Goal: Task Accomplishment & Management: Use online tool/utility

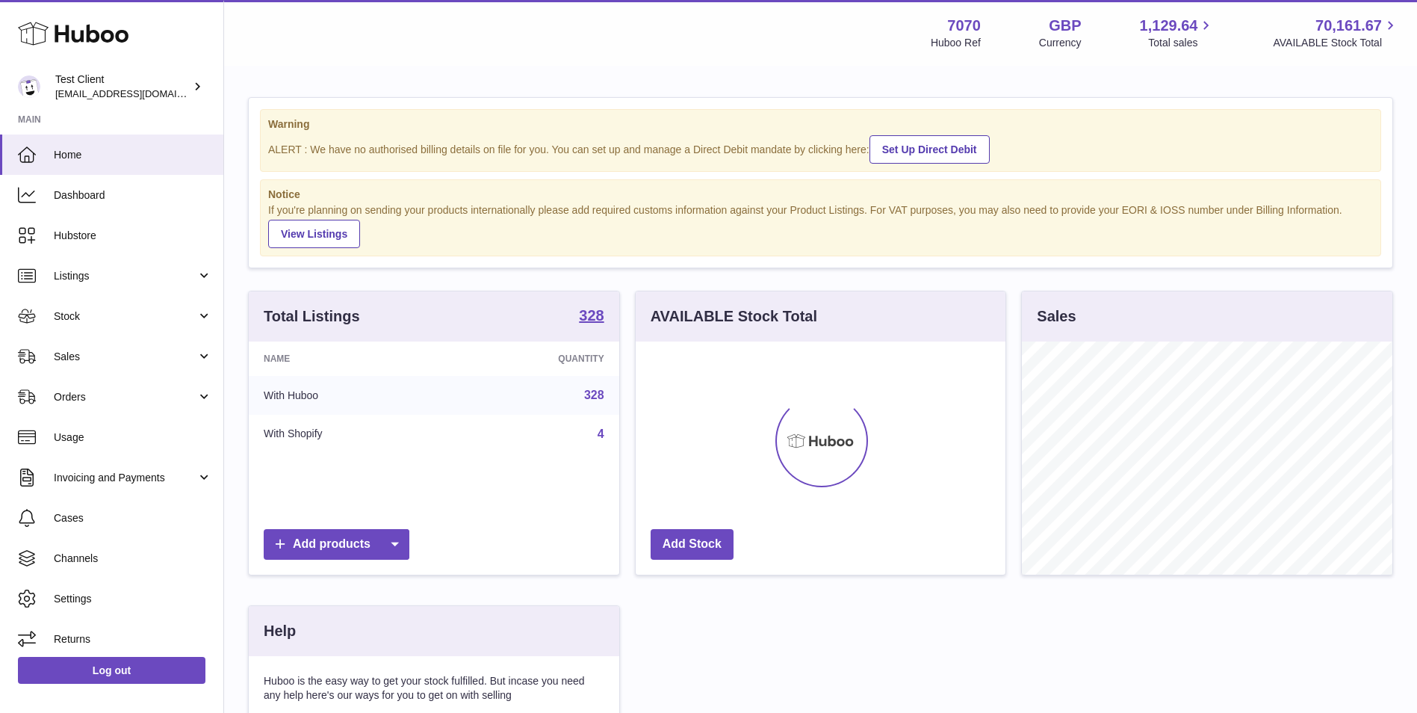
scroll to position [233, 370]
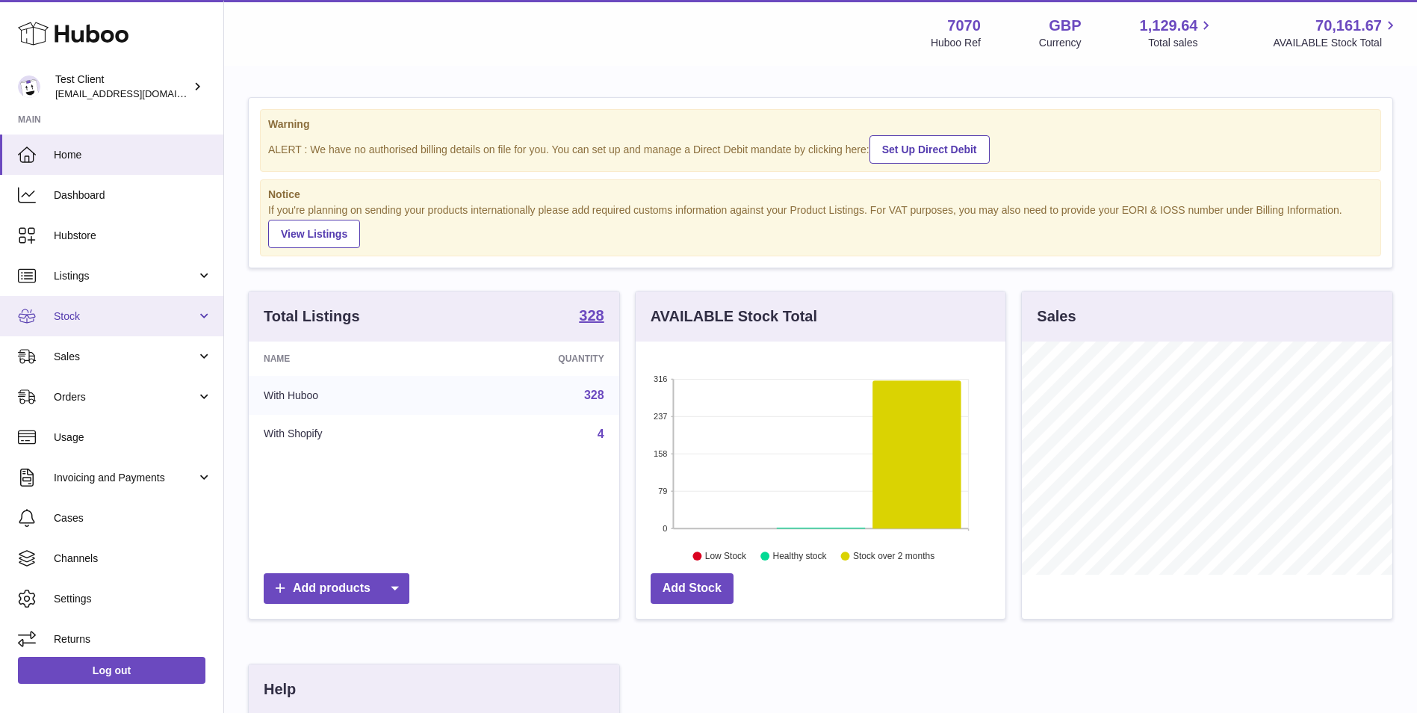
click at [145, 326] on link "Stock" at bounding box center [111, 316] width 223 height 40
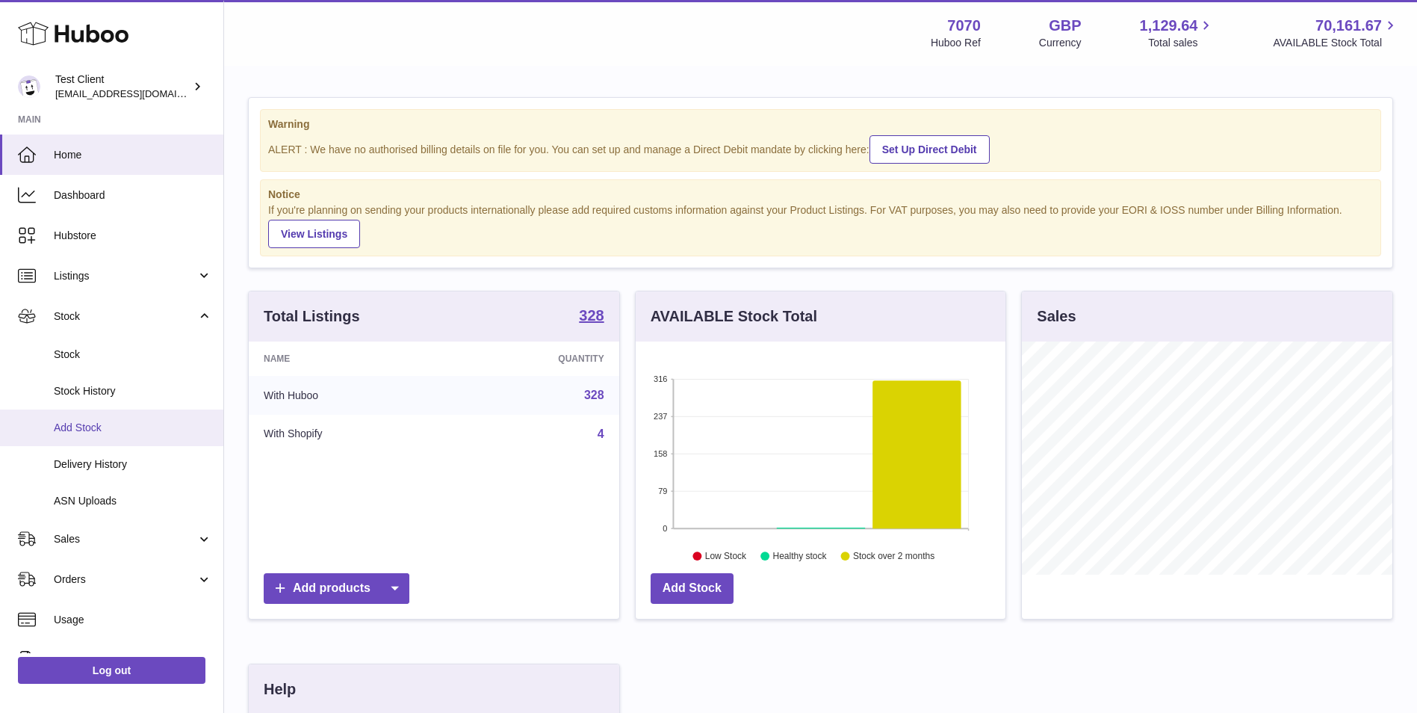
click at [149, 423] on span "Add Stock" at bounding box center [133, 428] width 158 height 14
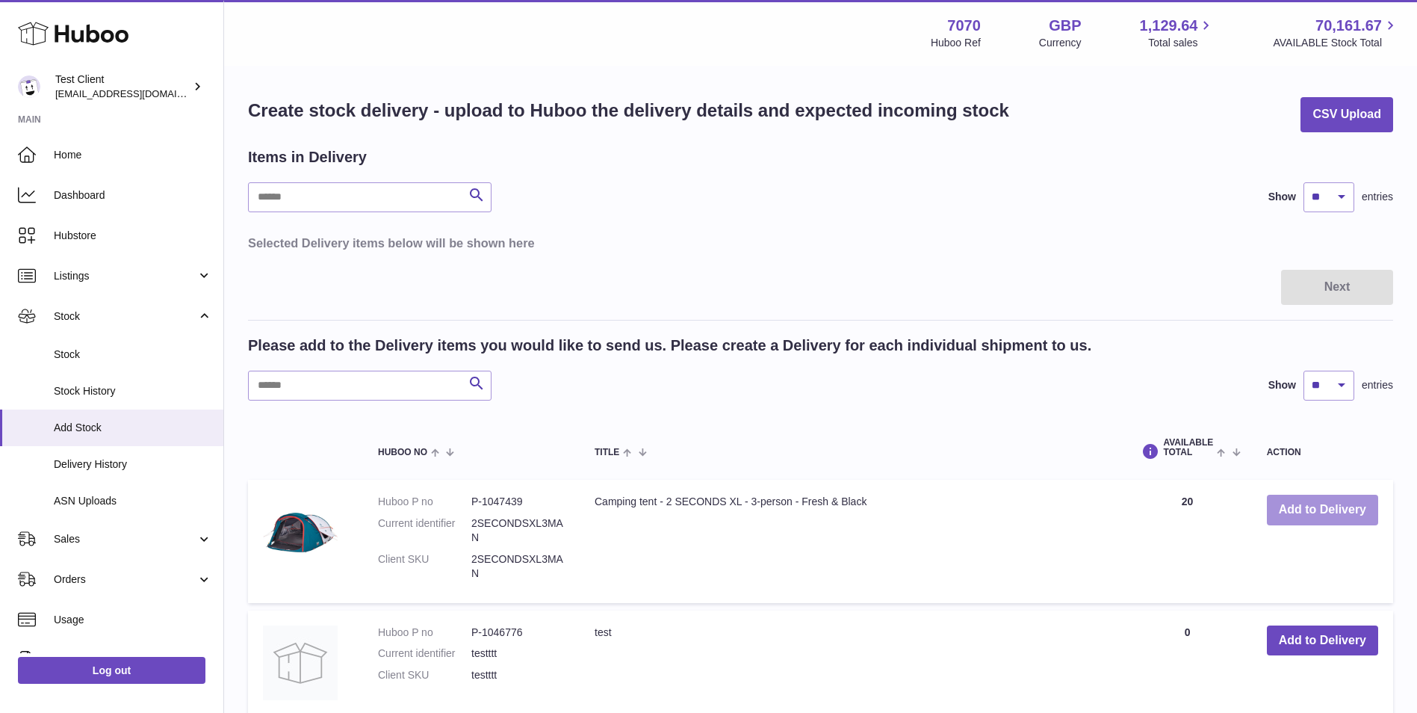
click at [1369, 518] on button "Add to Delivery" at bounding box center [1322, 510] width 111 height 31
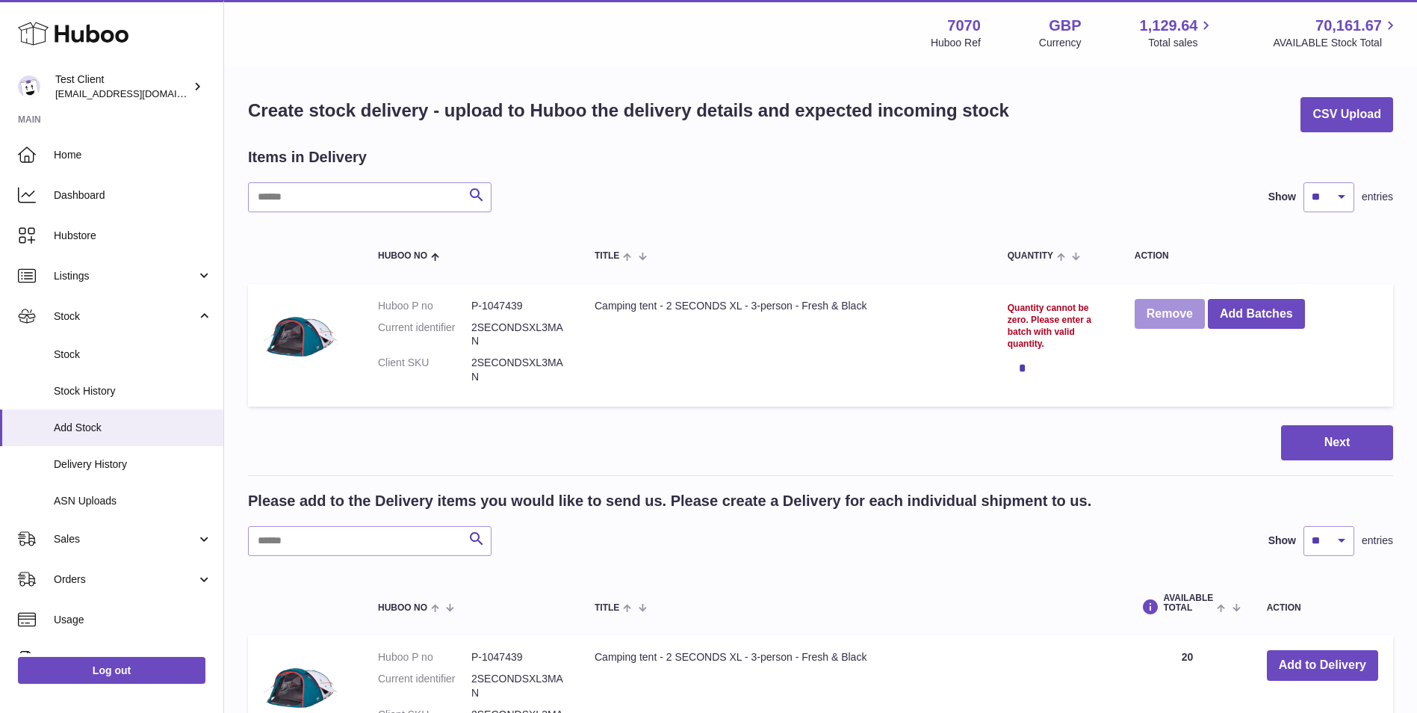
click at [1153, 305] on button "Remove" at bounding box center [1170, 314] width 70 height 31
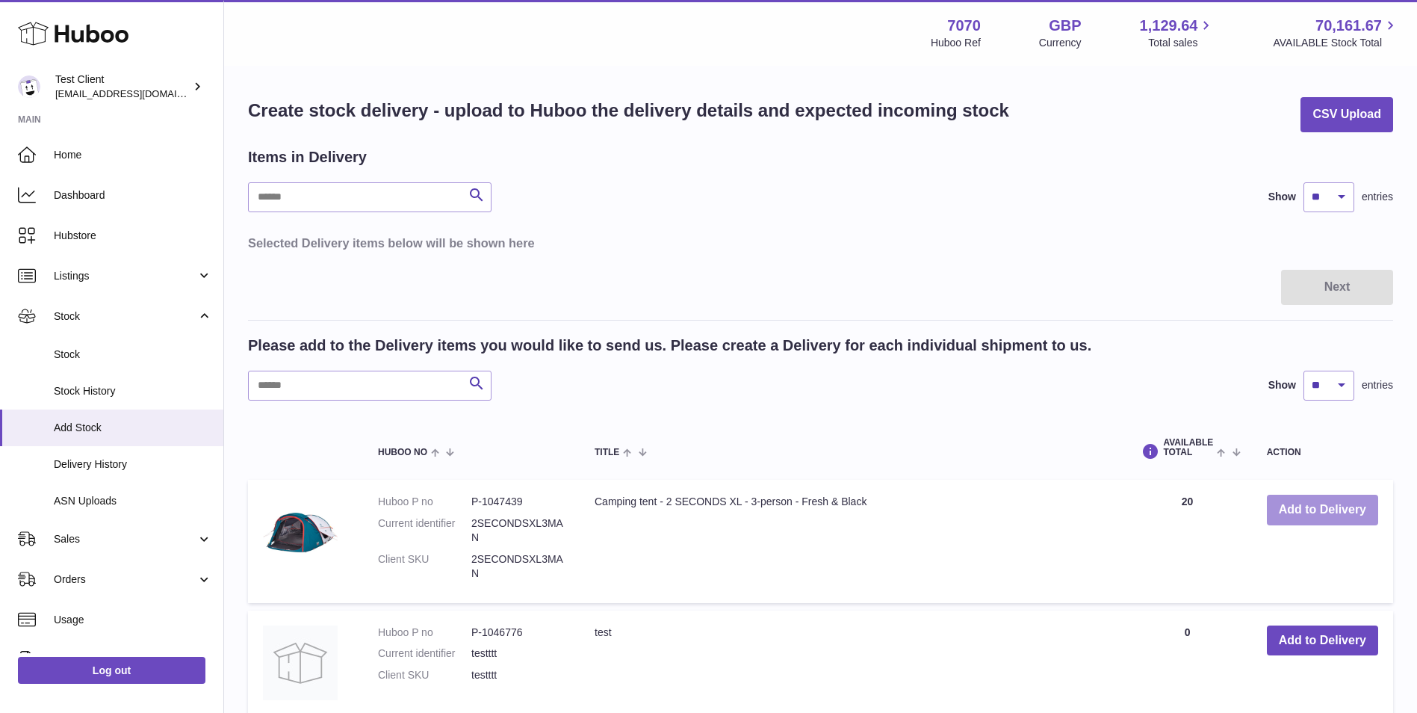
click at [1356, 510] on button "Add to Delivery" at bounding box center [1322, 510] width 111 height 31
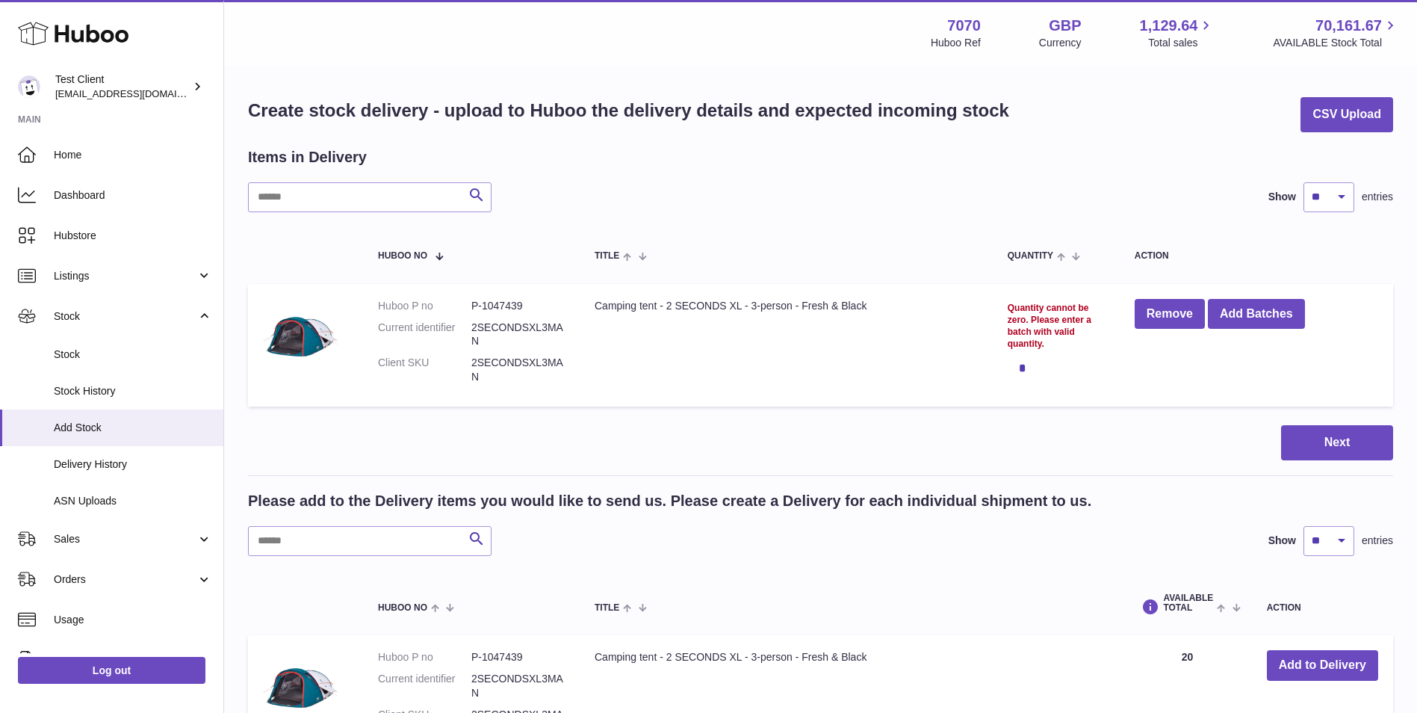
click at [1024, 368] on div "*" at bounding box center [1056, 368] width 97 height 30
click at [1325, 444] on button "Next" at bounding box center [1337, 442] width 112 height 35
click at [1362, 442] on button "Next" at bounding box center [1337, 442] width 112 height 35
click at [1319, 446] on button "Next" at bounding box center [1337, 442] width 112 height 35
click at [129, 431] on span "Add Stock" at bounding box center [133, 428] width 158 height 14
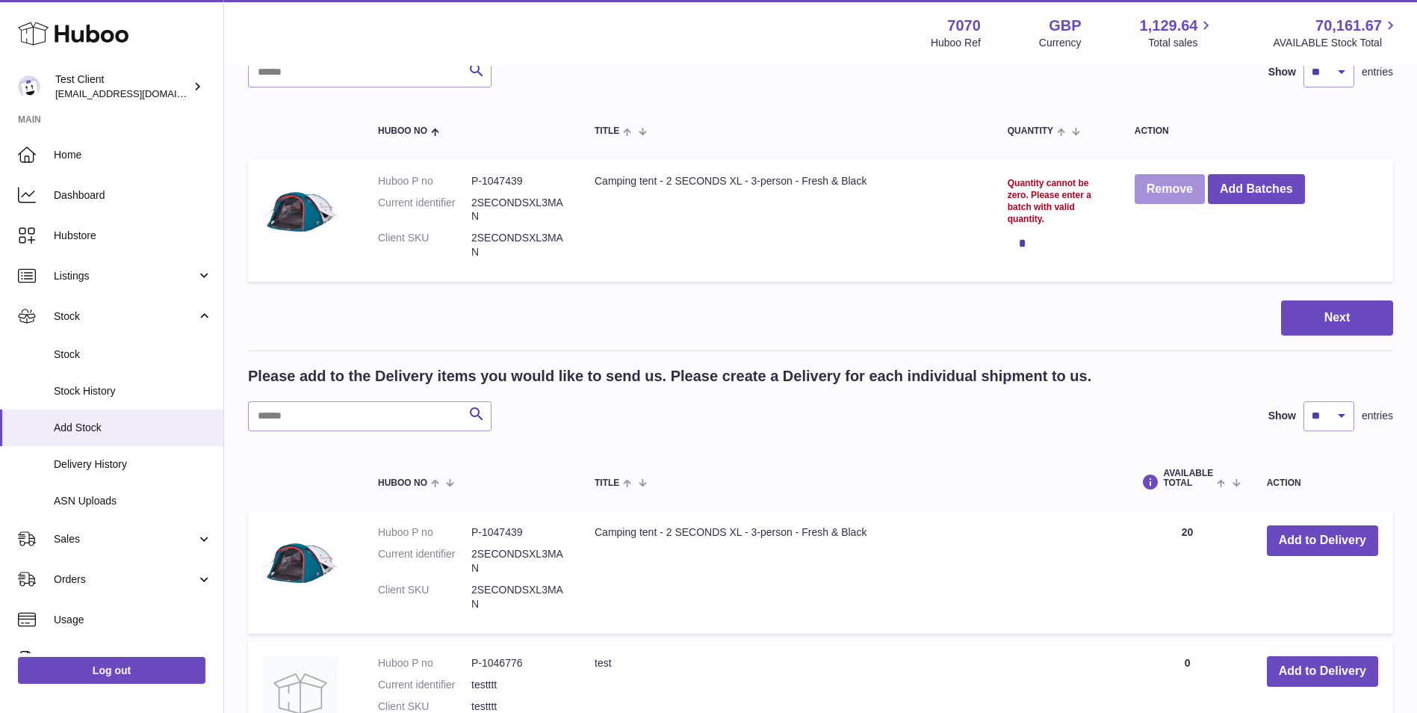
click at [1183, 197] on button "Remove" at bounding box center [1170, 189] width 70 height 31
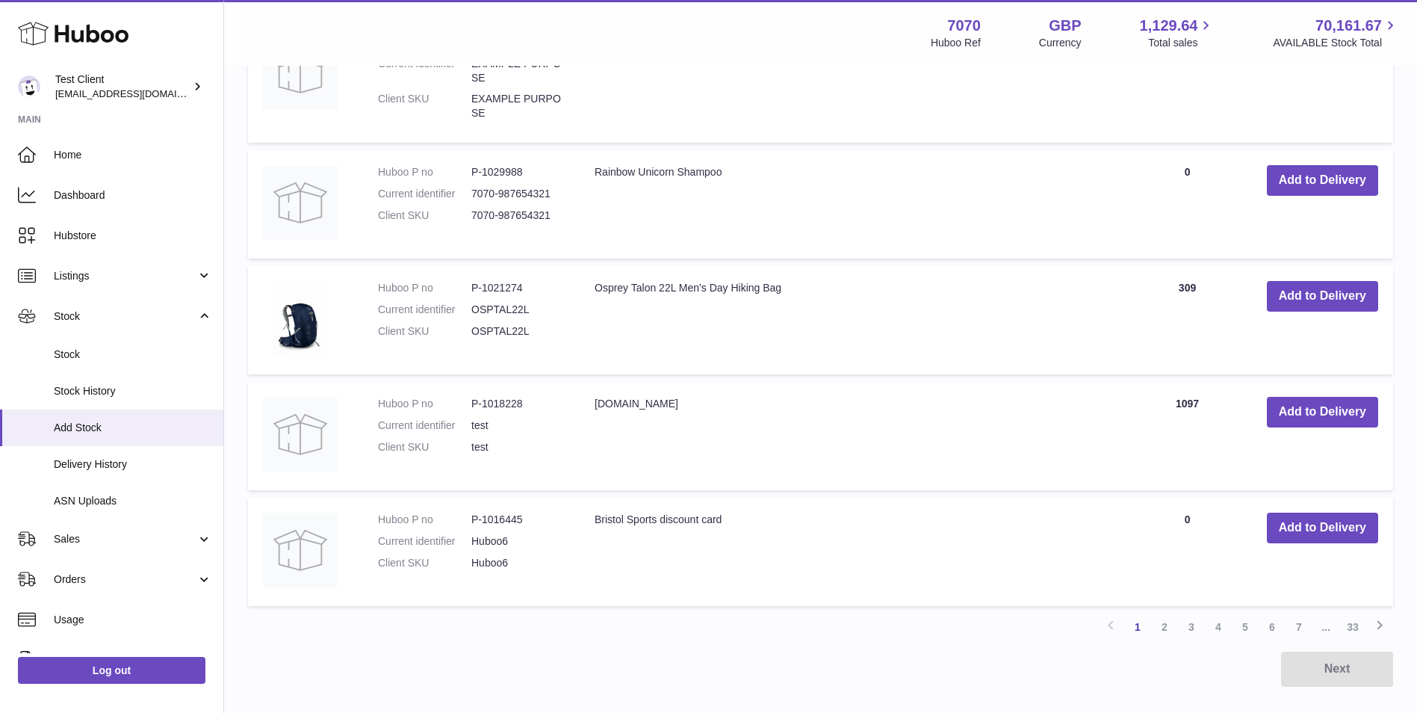
scroll to position [1090, 0]
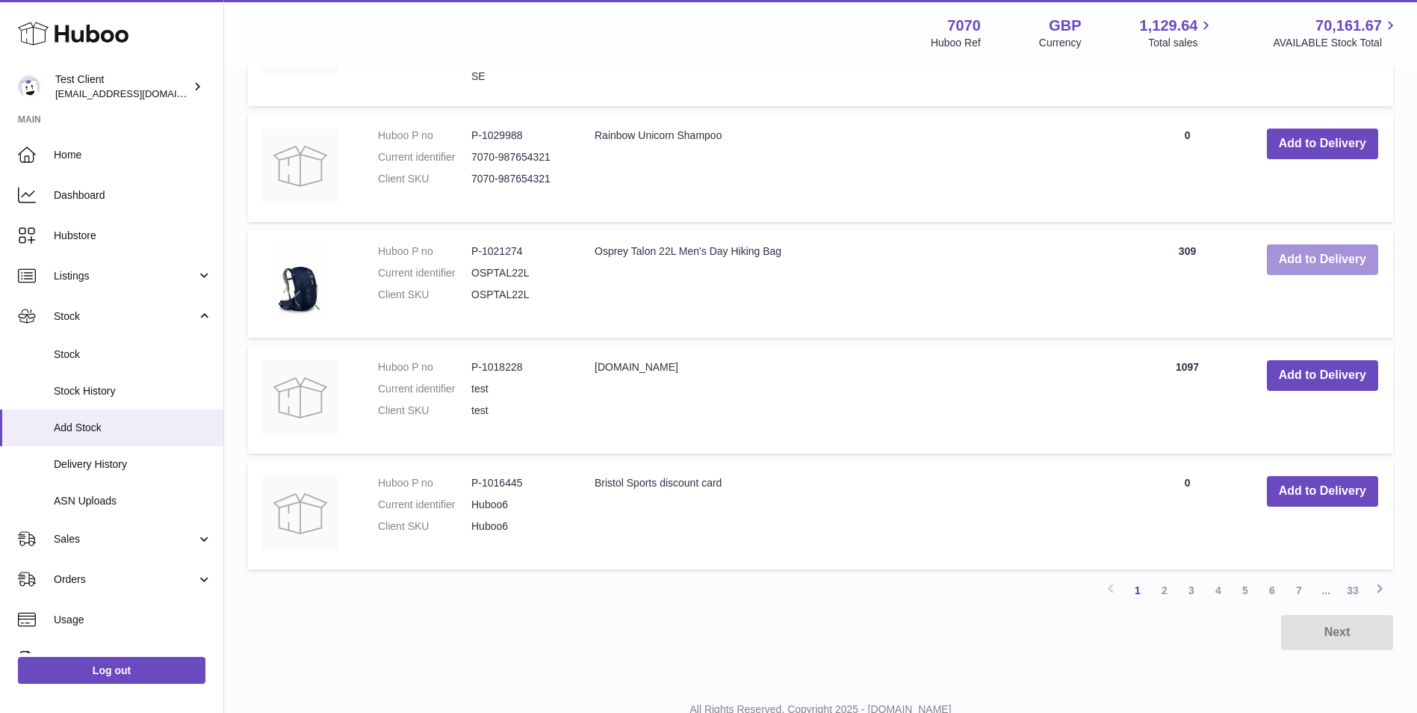
click at [1326, 265] on button "Add to Delivery" at bounding box center [1322, 259] width 111 height 31
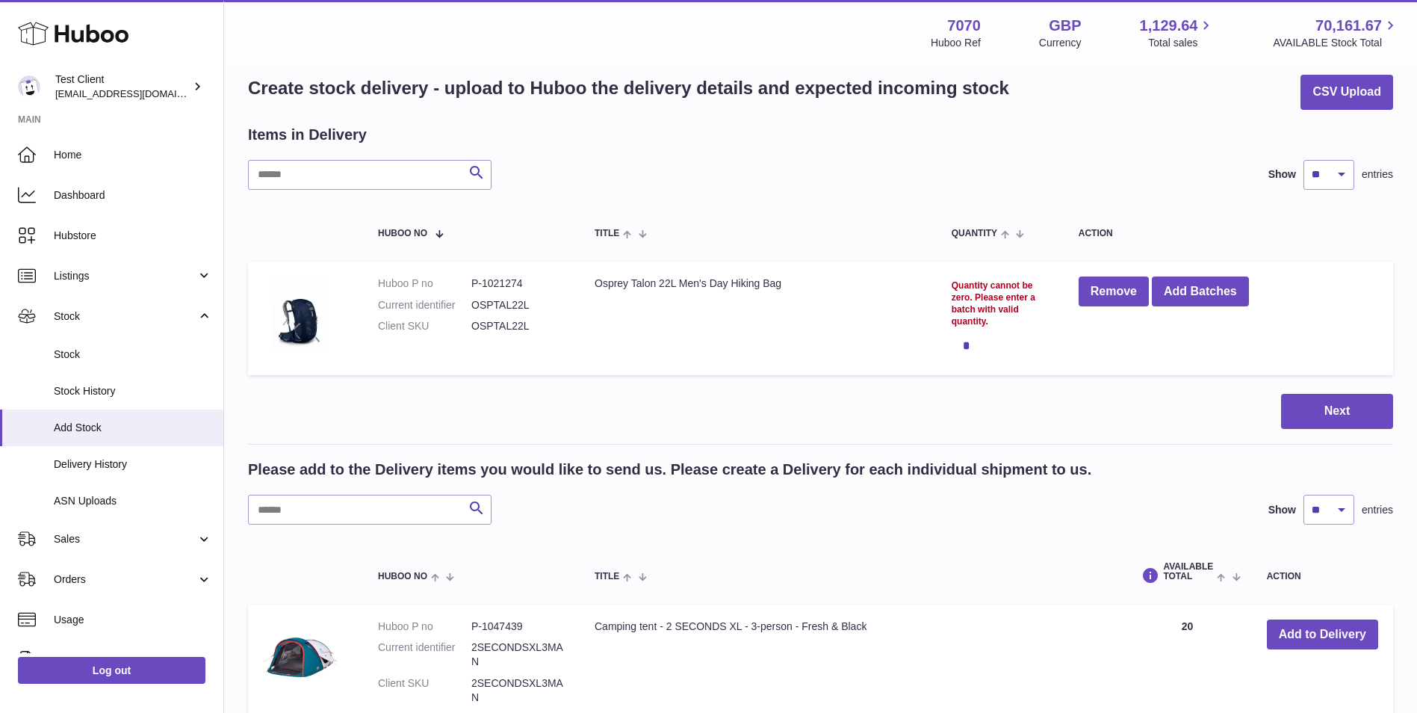
scroll to position [0, 0]
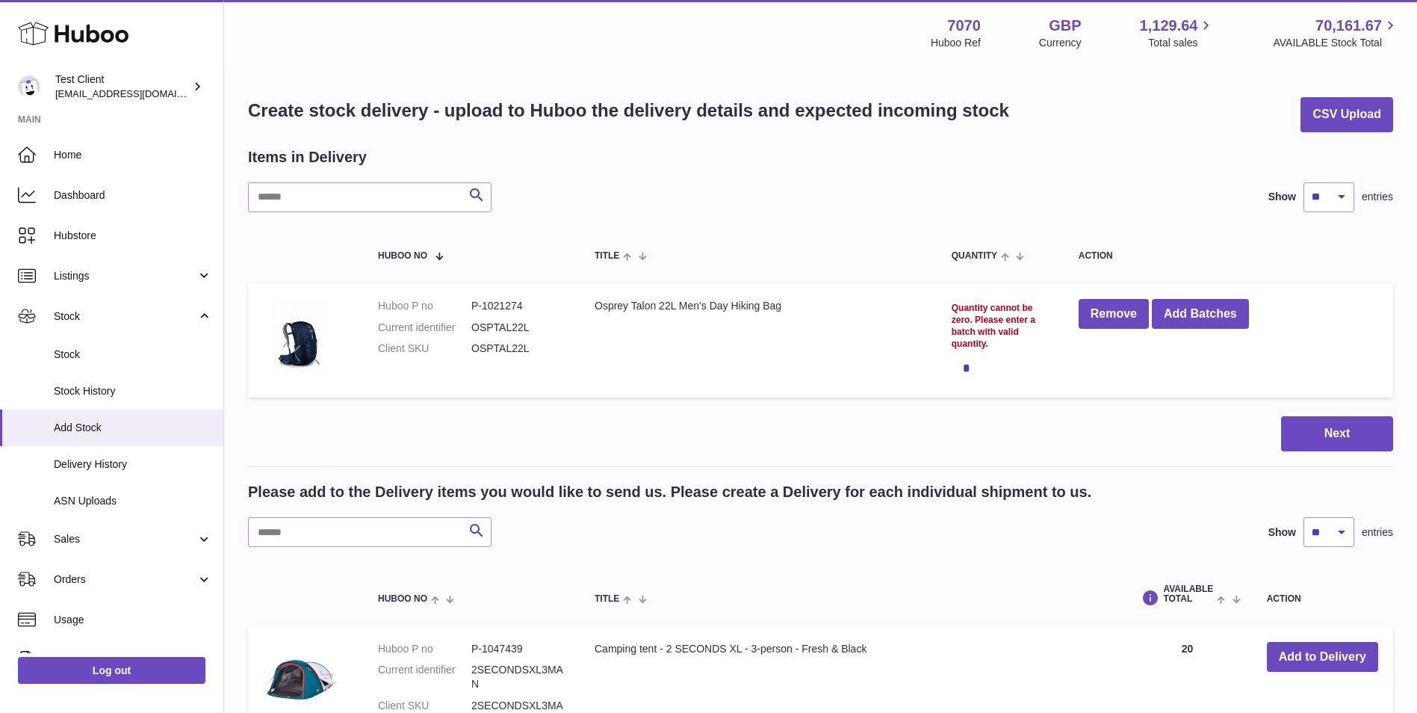
click at [967, 367] on div "*" at bounding box center [1000, 368] width 97 height 30
click at [1115, 306] on button "Remove" at bounding box center [1114, 314] width 70 height 31
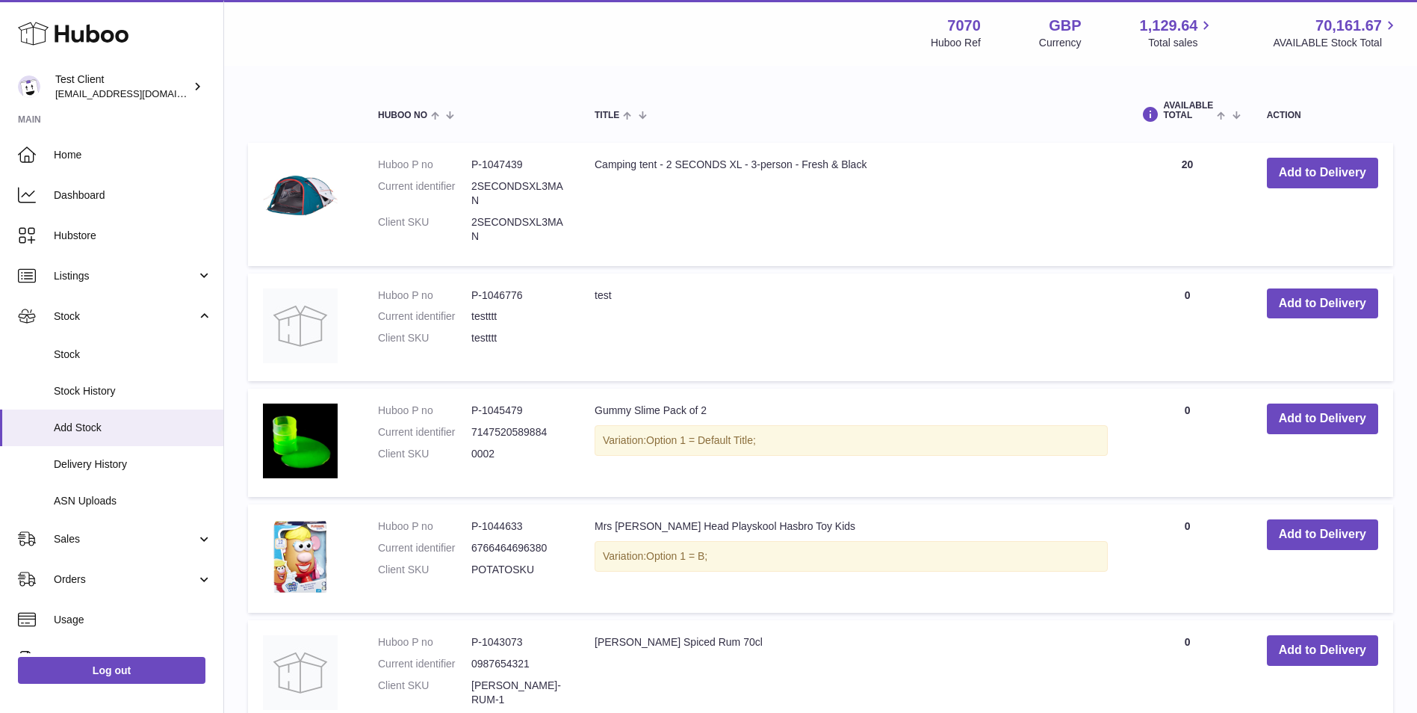
scroll to position [374, 0]
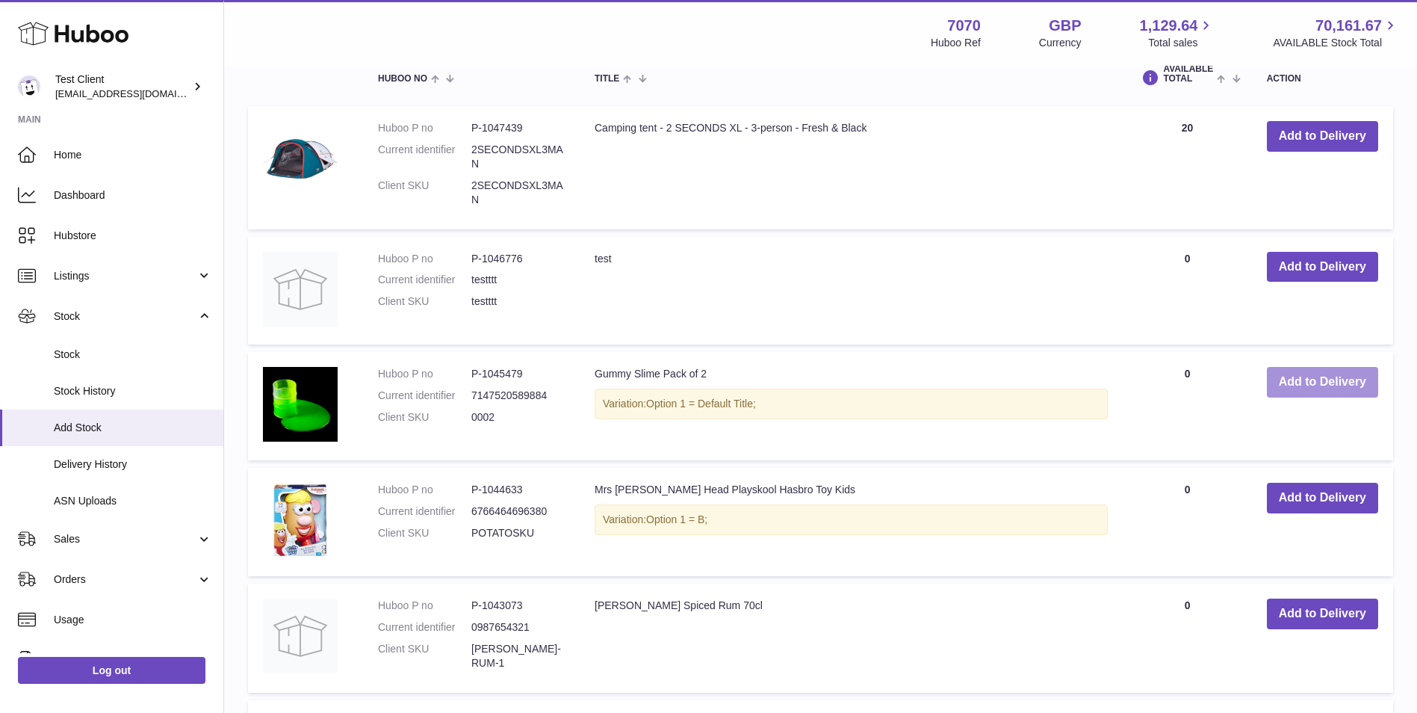
click at [1337, 395] on button "Add to Delivery" at bounding box center [1322, 382] width 111 height 31
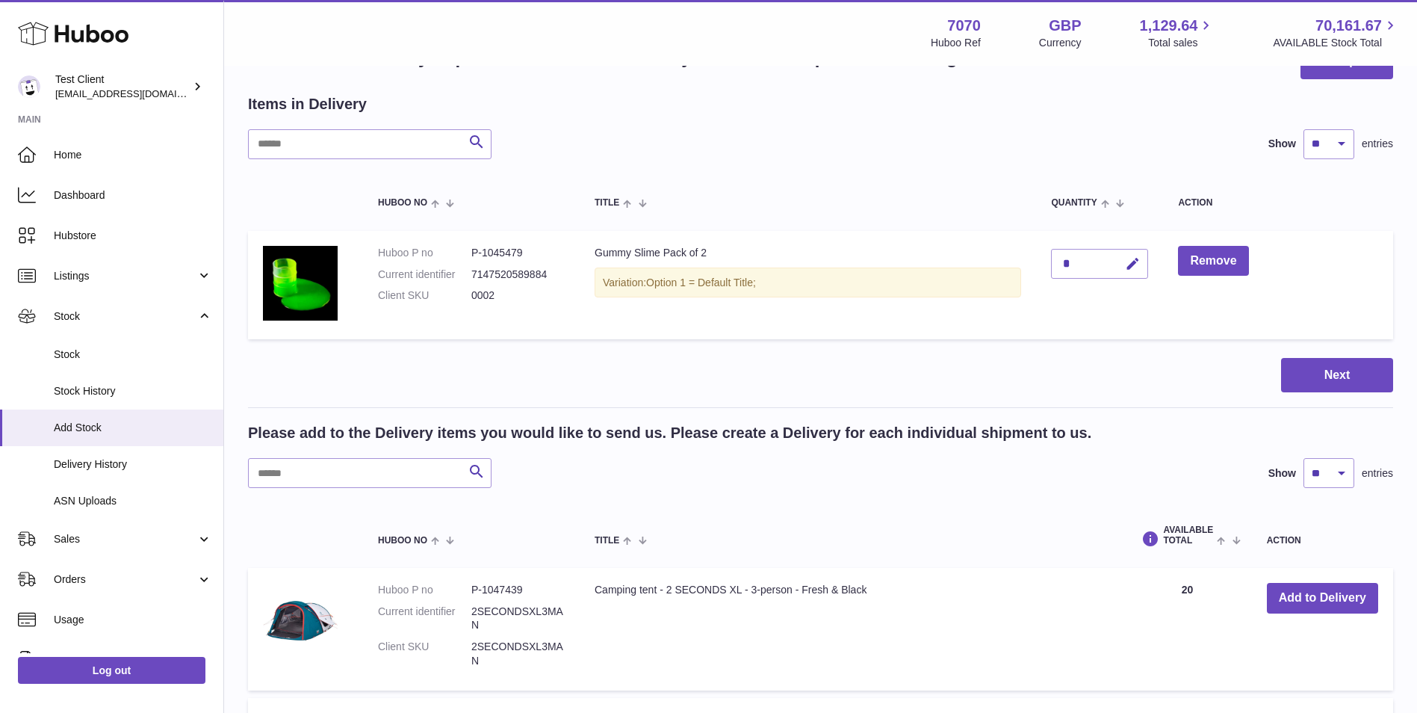
scroll to position [0, 0]
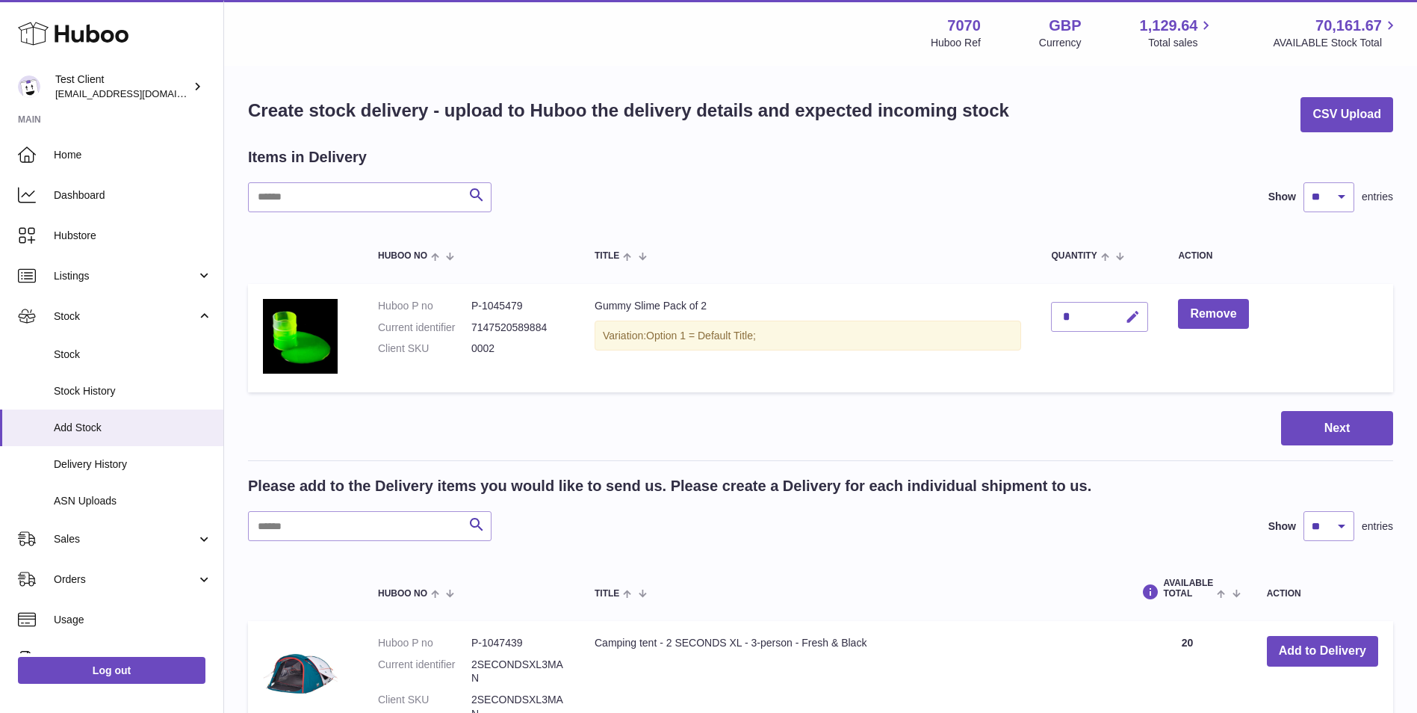
click at [1144, 318] on button "button" at bounding box center [1130, 317] width 35 height 31
type input "***"
click at [1133, 314] on icon "submit" at bounding box center [1133, 316] width 13 height 13
click at [1325, 421] on button "Next" at bounding box center [1337, 428] width 112 height 35
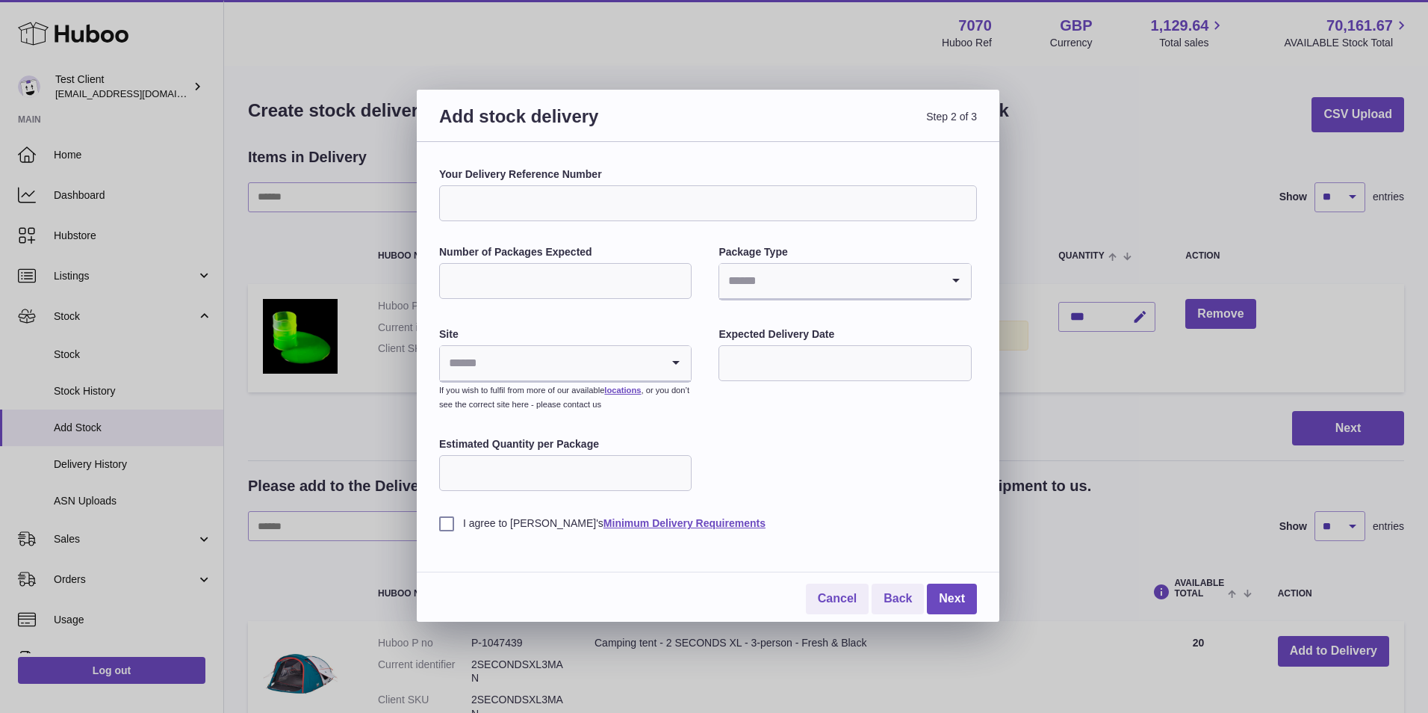
click at [728, 196] on input "Your Delivery Reference Number" at bounding box center [708, 203] width 538 height 36
type input "**********"
click at [640, 288] on input "Number of Packages Expected" at bounding box center [565, 281] width 253 height 36
click at [869, 282] on input "Search for option" at bounding box center [829, 281] width 221 height 34
click at [658, 367] on div "Loading..." at bounding box center [565, 364] width 251 height 36
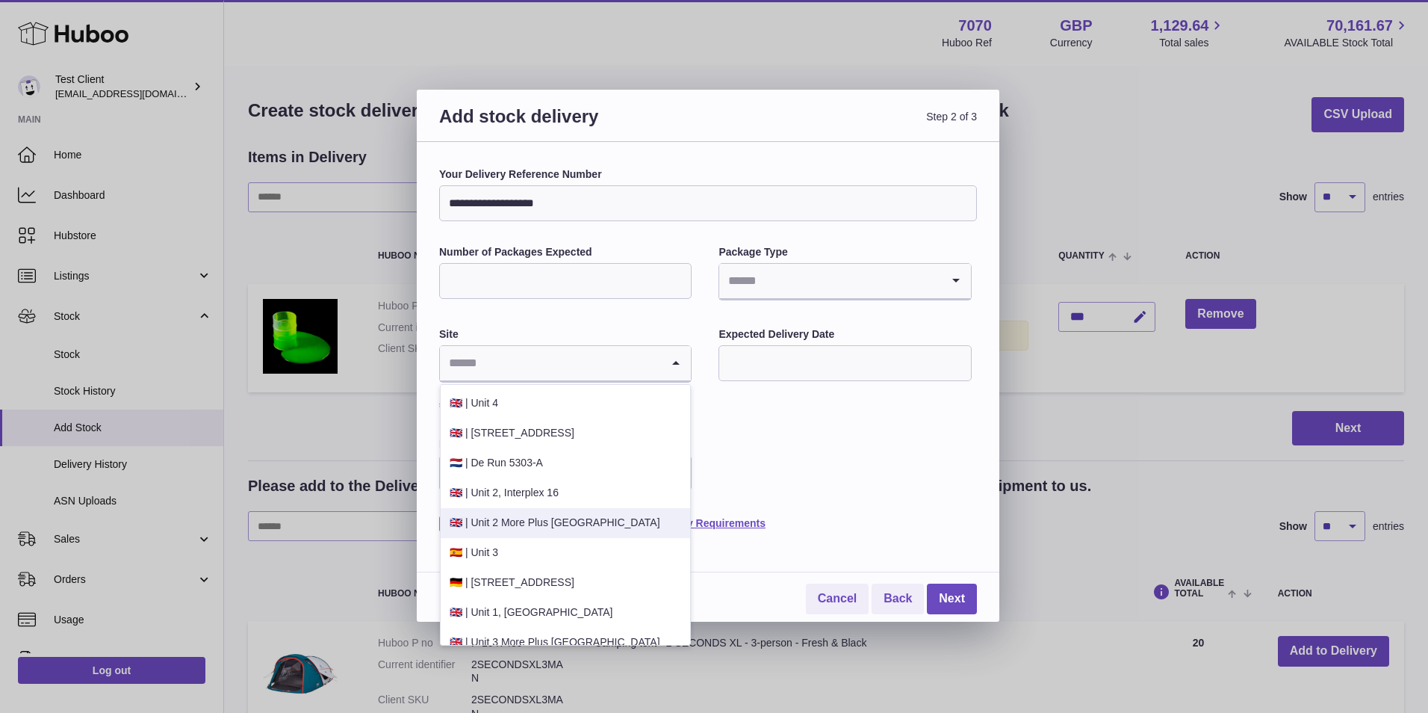
click at [579, 522] on li "🇬🇧 | Unit 2 More Plus Central Park" at bounding box center [566, 523] width 250 height 30
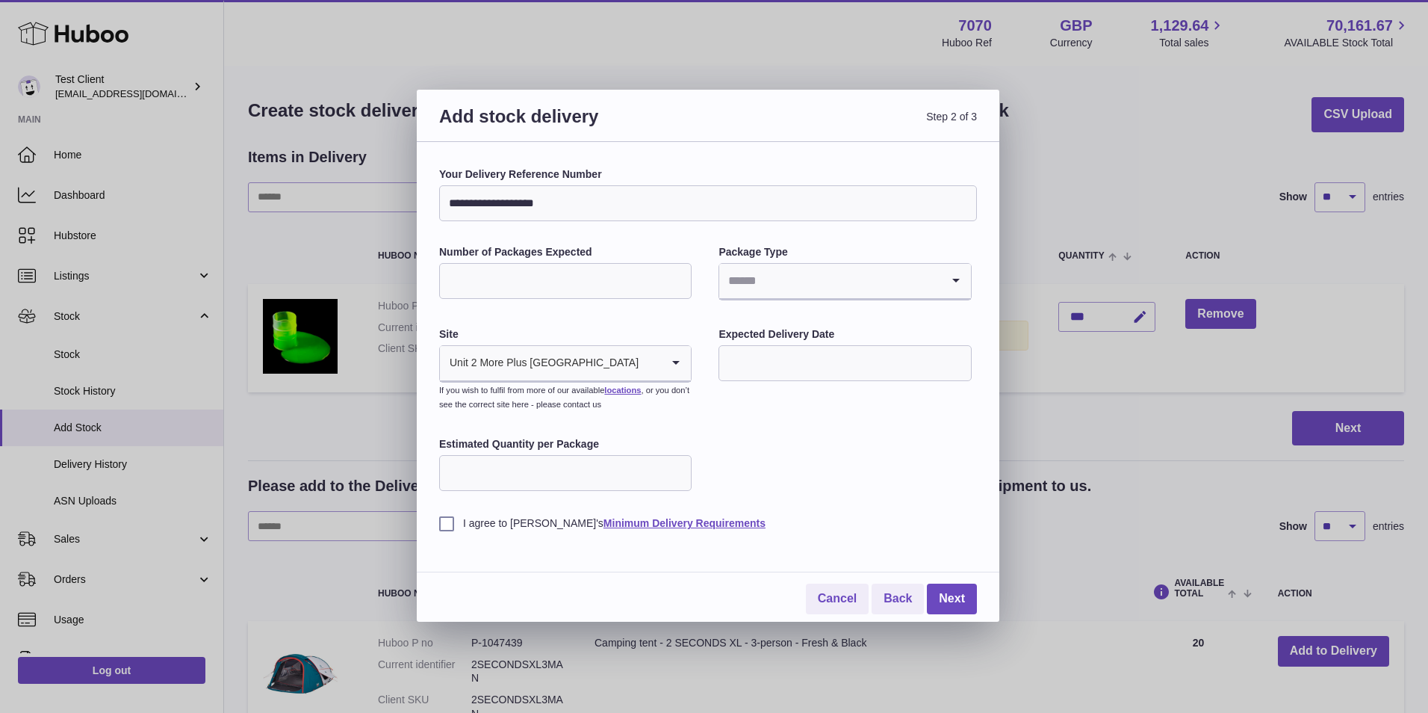
click at [797, 354] on input "text" at bounding box center [845, 363] width 253 height 36
click at [970, 495] on div "I agree to Huboo's Minimum Delivery Requirements" at bounding box center [708, 512] width 538 height 37
click at [510, 467] on input "Estimated Quantity per Package" at bounding box center [565, 473] width 253 height 36
click at [579, 267] on input "Number of Packages Expected" at bounding box center [565, 281] width 253 height 36
type input "***"
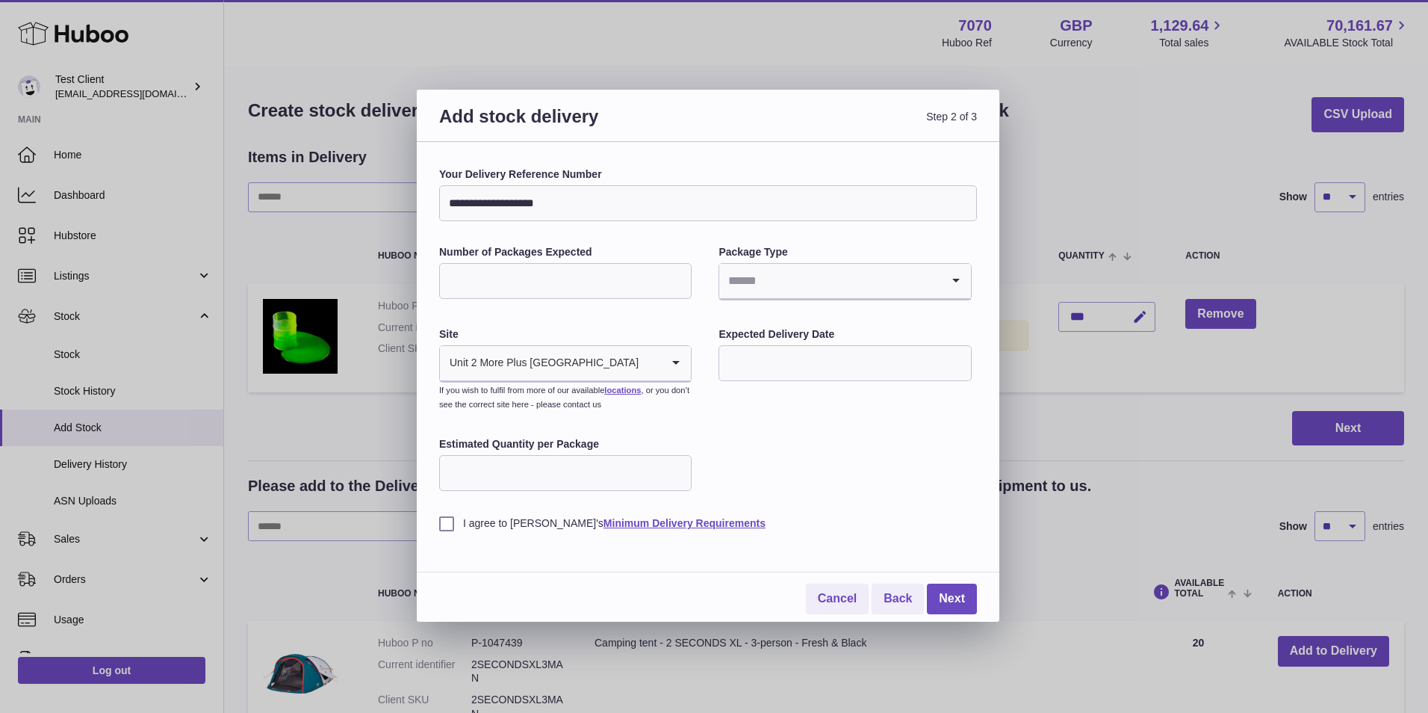
type input "***"
click at [823, 345] on input "text" at bounding box center [845, 363] width 253 height 36
click at [918, 549] on span "24" at bounding box center [921, 546] width 27 height 27
type input "**********"
click at [445, 518] on label "I agree to Huboo's Minimum Delivery Requirements" at bounding box center [708, 523] width 538 height 14
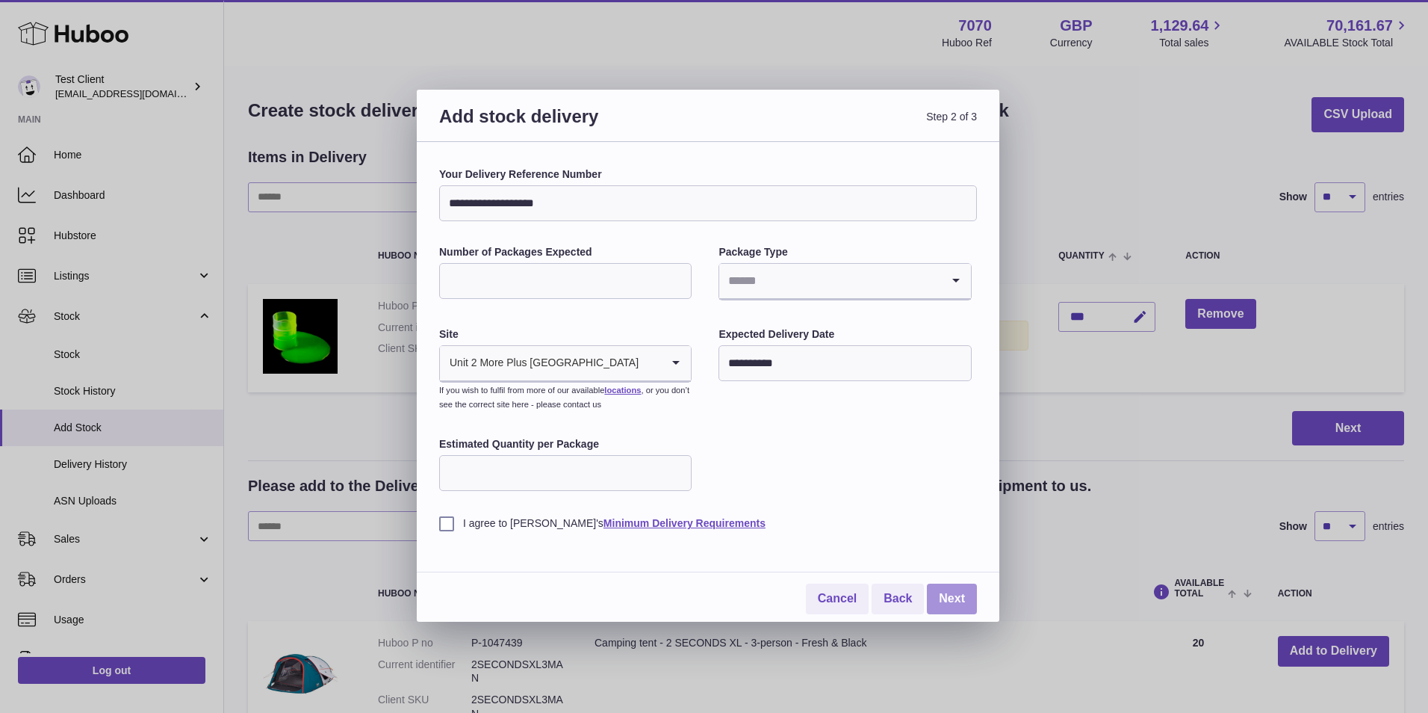
click at [971, 597] on link "Next" at bounding box center [952, 598] width 50 height 31
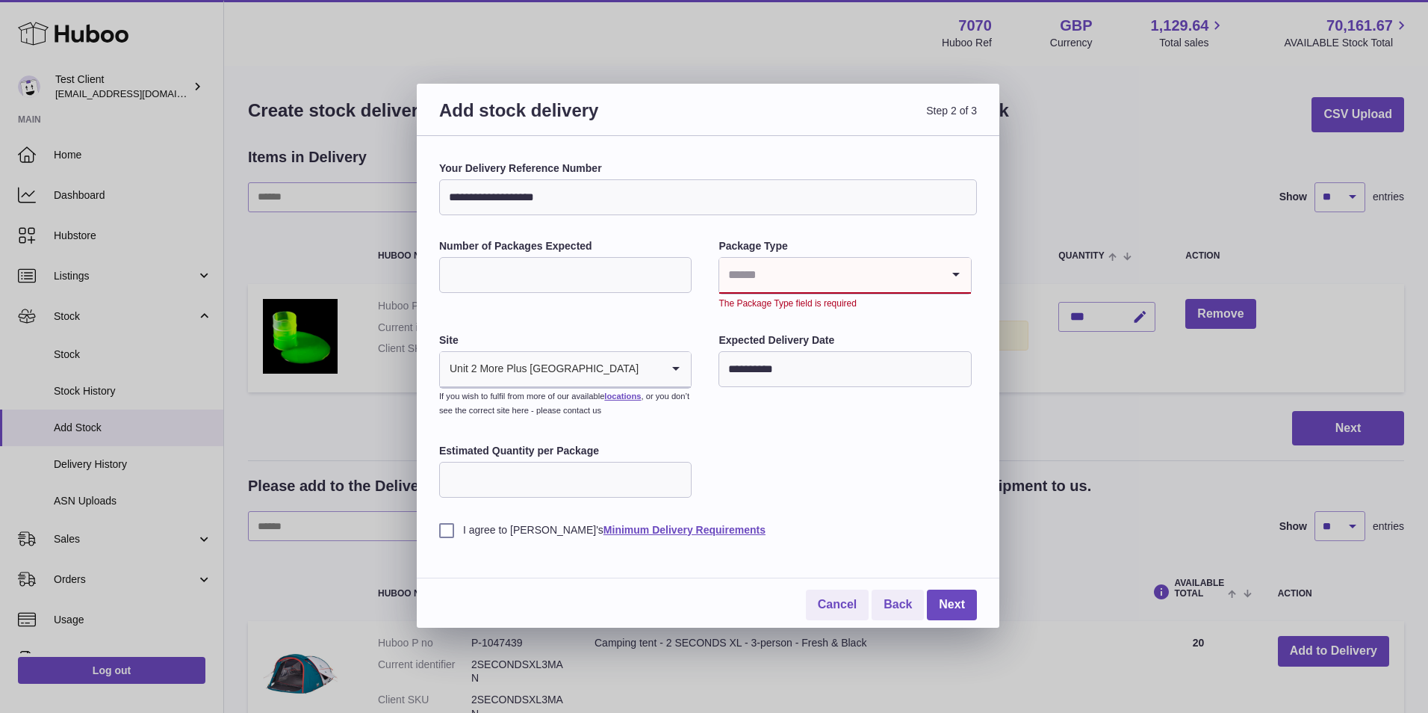
click at [882, 276] on input "Search for option" at bounding box center [829, 275] width 221 height 34
click at [820, 380] on li "Boxes" at bounding box center [845, 375] width 250 height 30
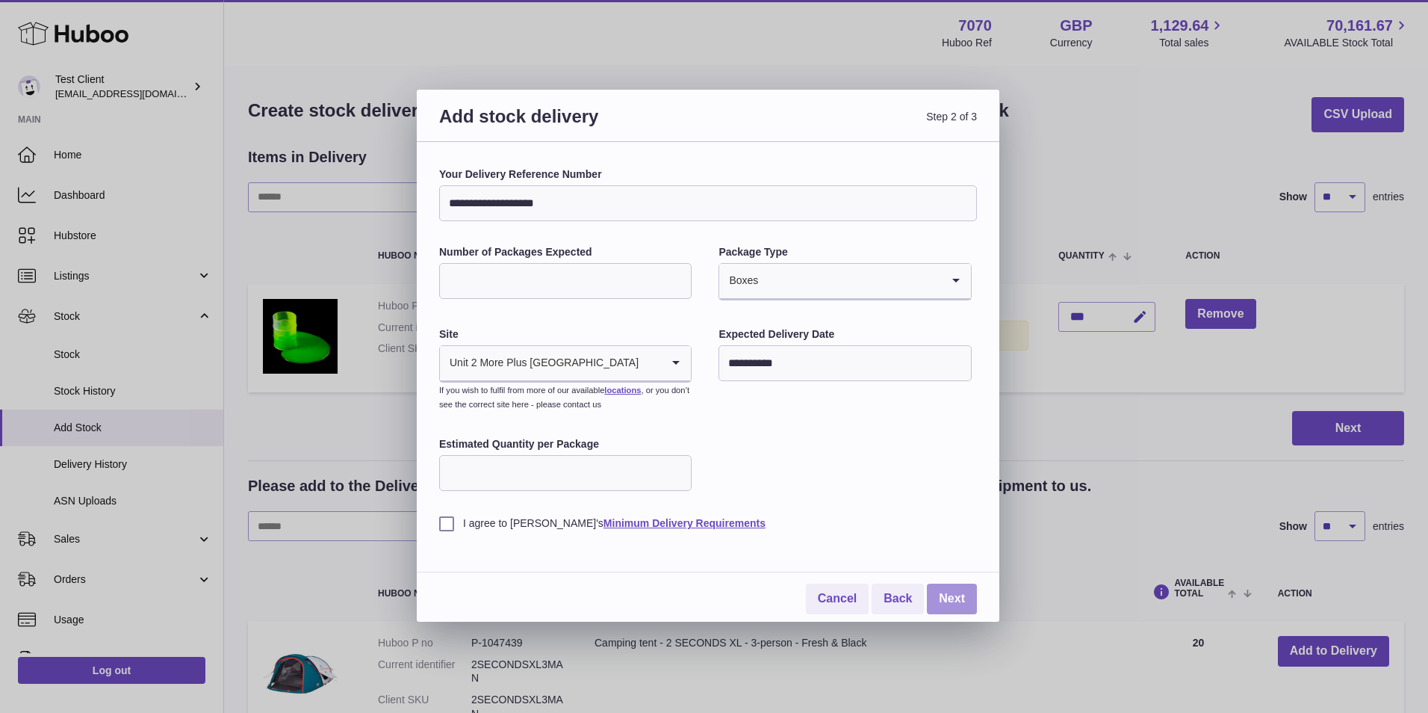
click at [961, 606] on link "Next" at bounding box center [952, 598] width 50 height 31
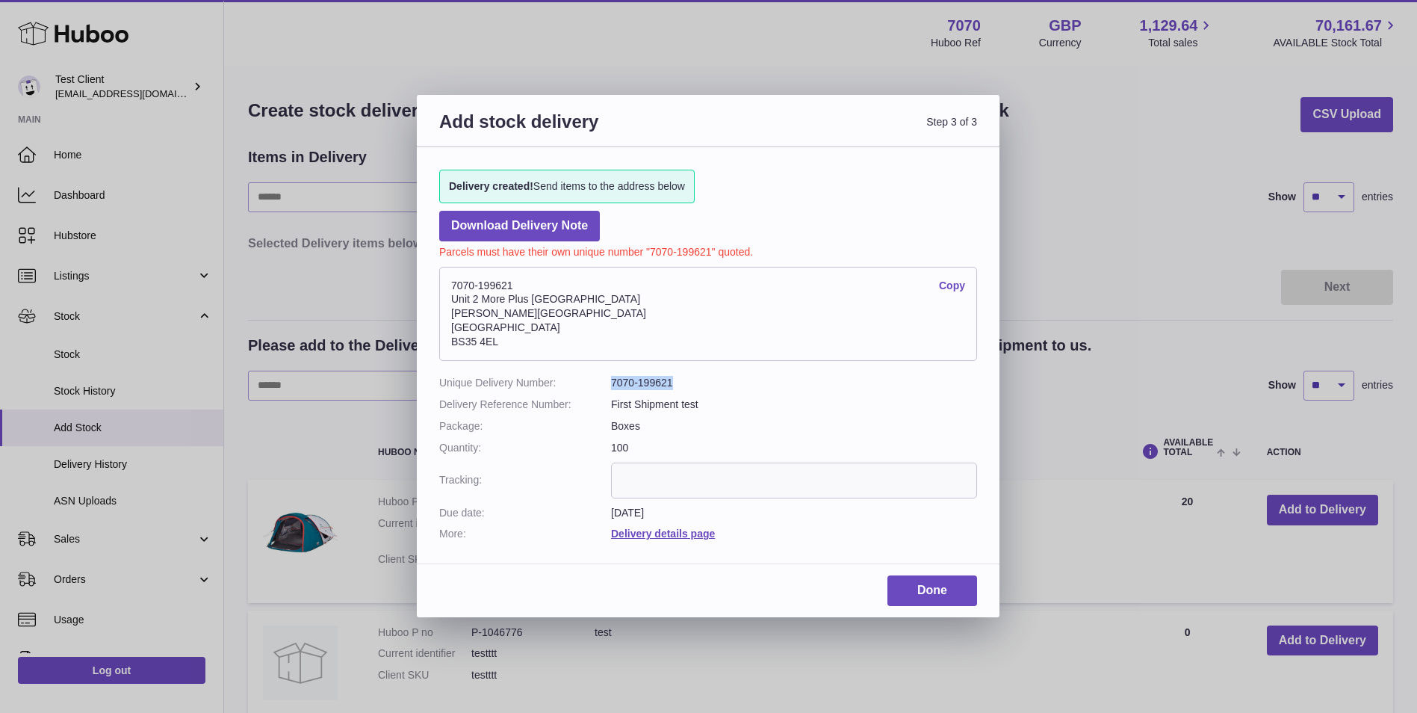
drag, startPoint x: 696, startPoint y: 380, endPoint x: 610, endPoint y: 384, distance: 86.8
click at [610, 384] on dl "Unique Delivery Number: 7070-199621 Delivery Reference Number: First Shipment t…" at bounding box center [708, 458] width 538 height 165
click at [657, 482] on input "text" at bounding box center [794, 480] width 366 height 36
click at [504, 226] on link "Download Delivery Note" at bounding box center [519, 226] width 161 height 31
click at [956, 595] on link "Done" at bounding box center [933, 590] width 90 height 31
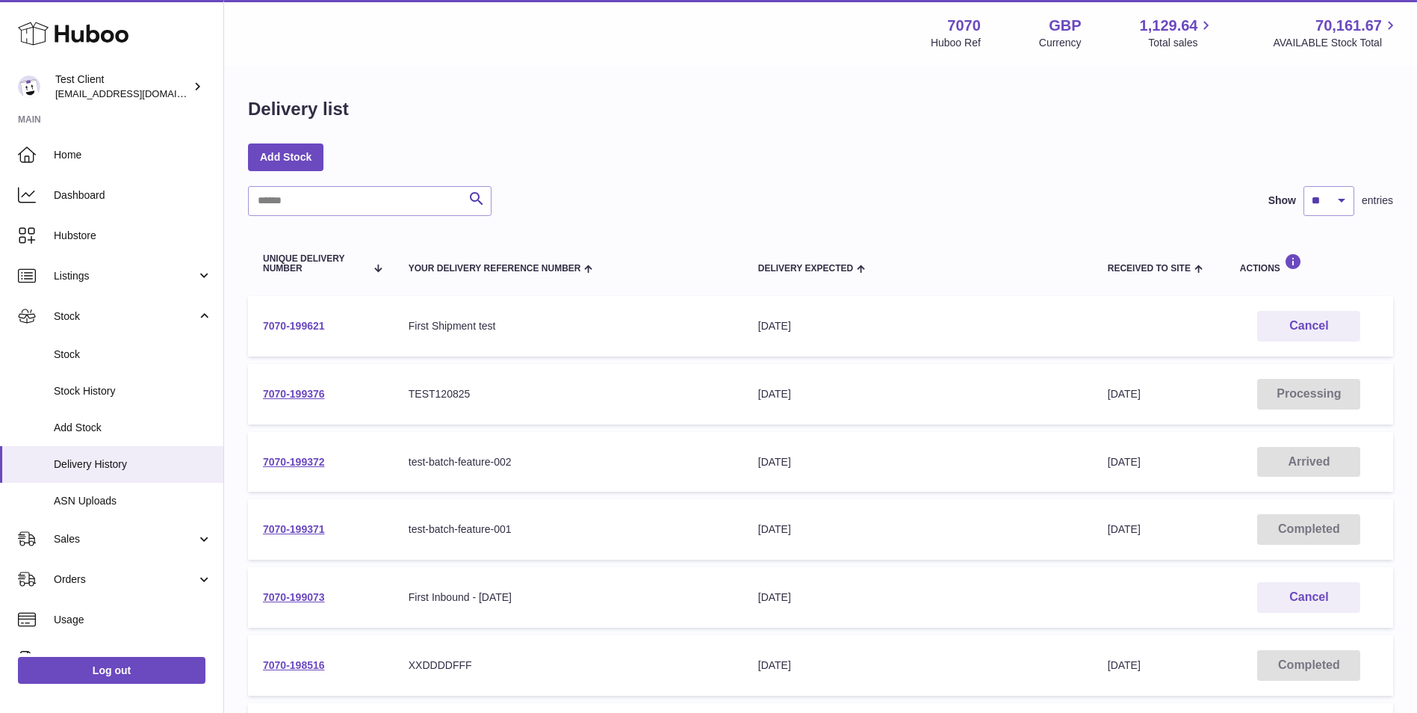
click at [303, 328] on link "7070-199621" at bounding box center [294, 326] width 62 height 12
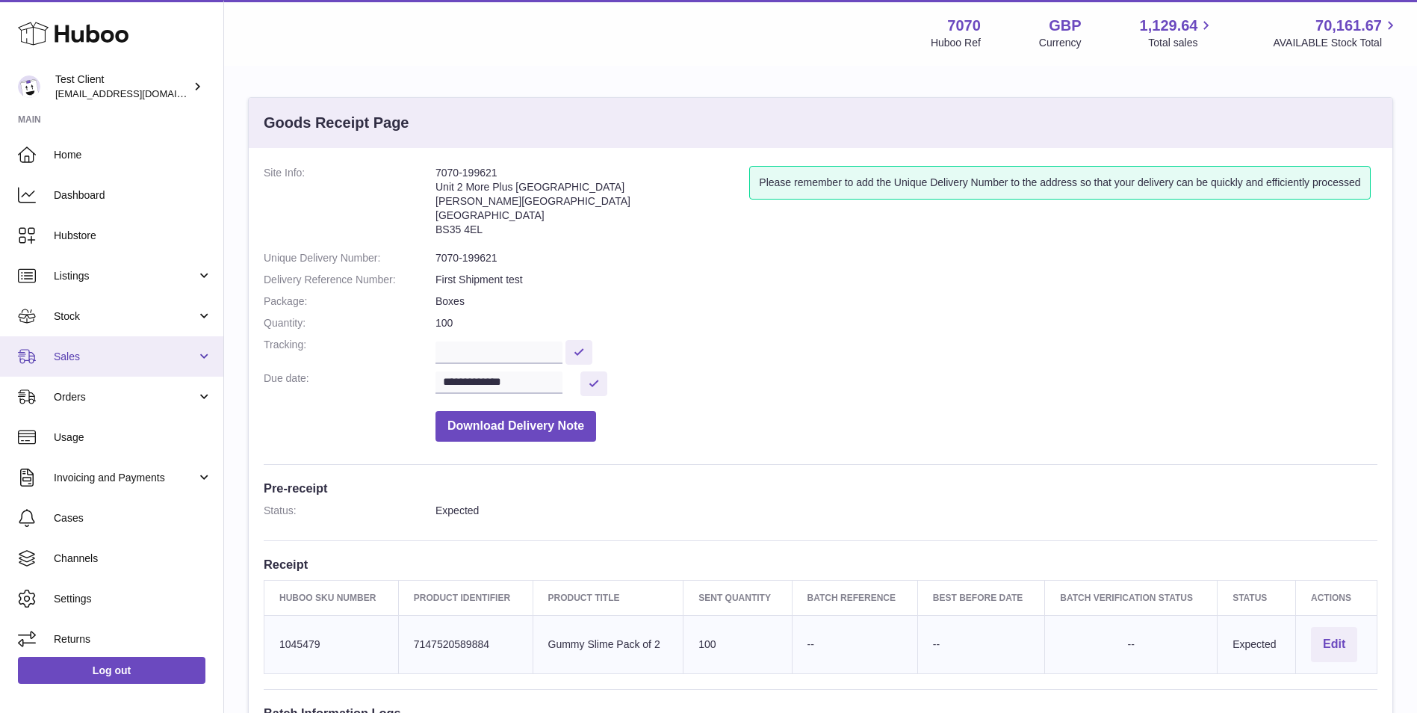
click at [115, 350] on span "Sales" at bounding box center [125, 357] width 143 height 14
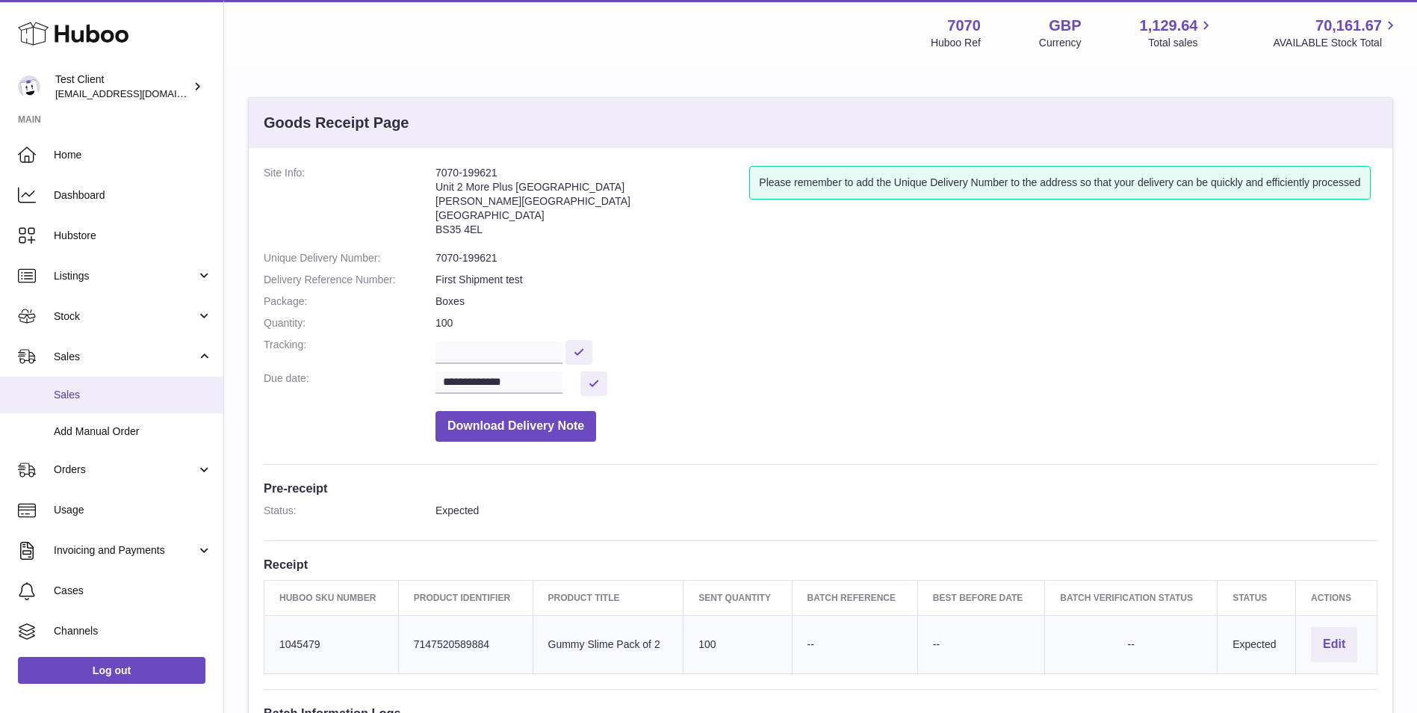
click at [117, 390] on span "Sales" at bounding box center [133, 395] width 158 height 14
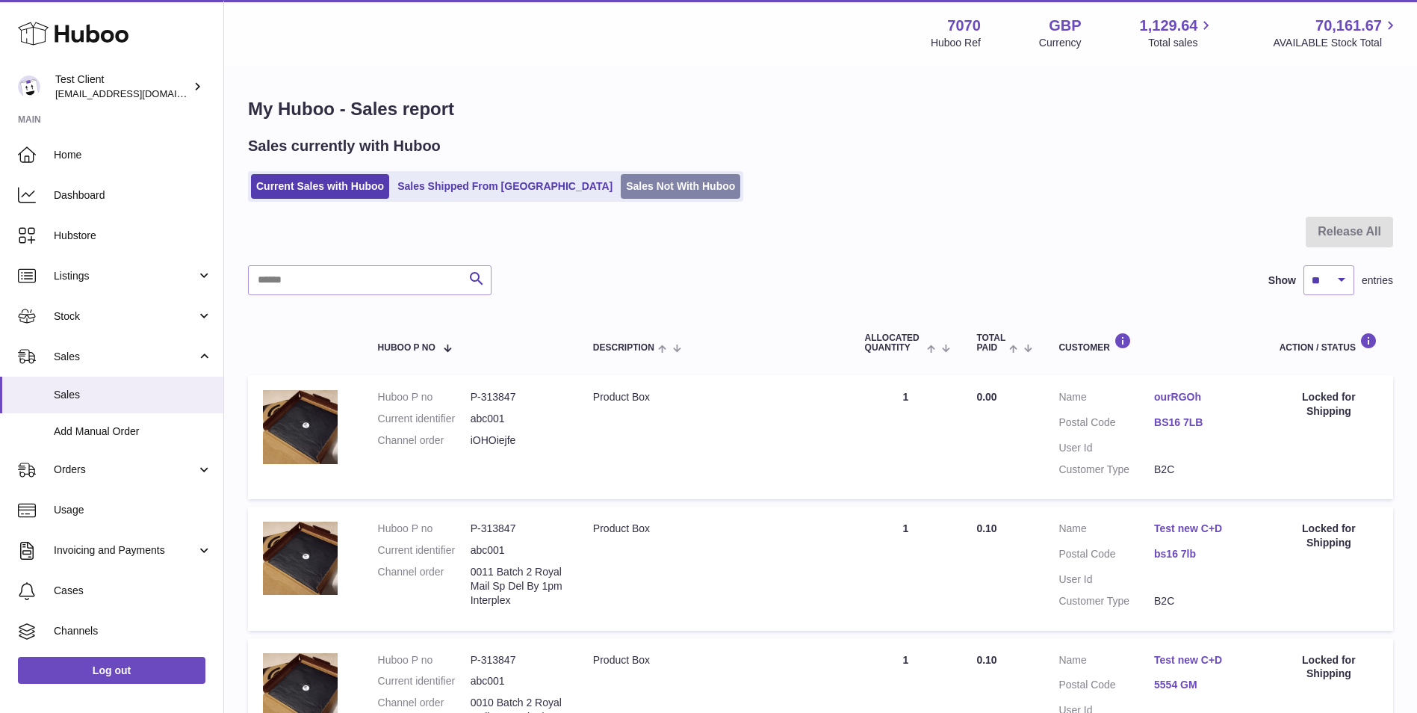
click at [621, 188] on link "Sales Not With Huboo" at bounding box center [681, 186] width 120 height 25
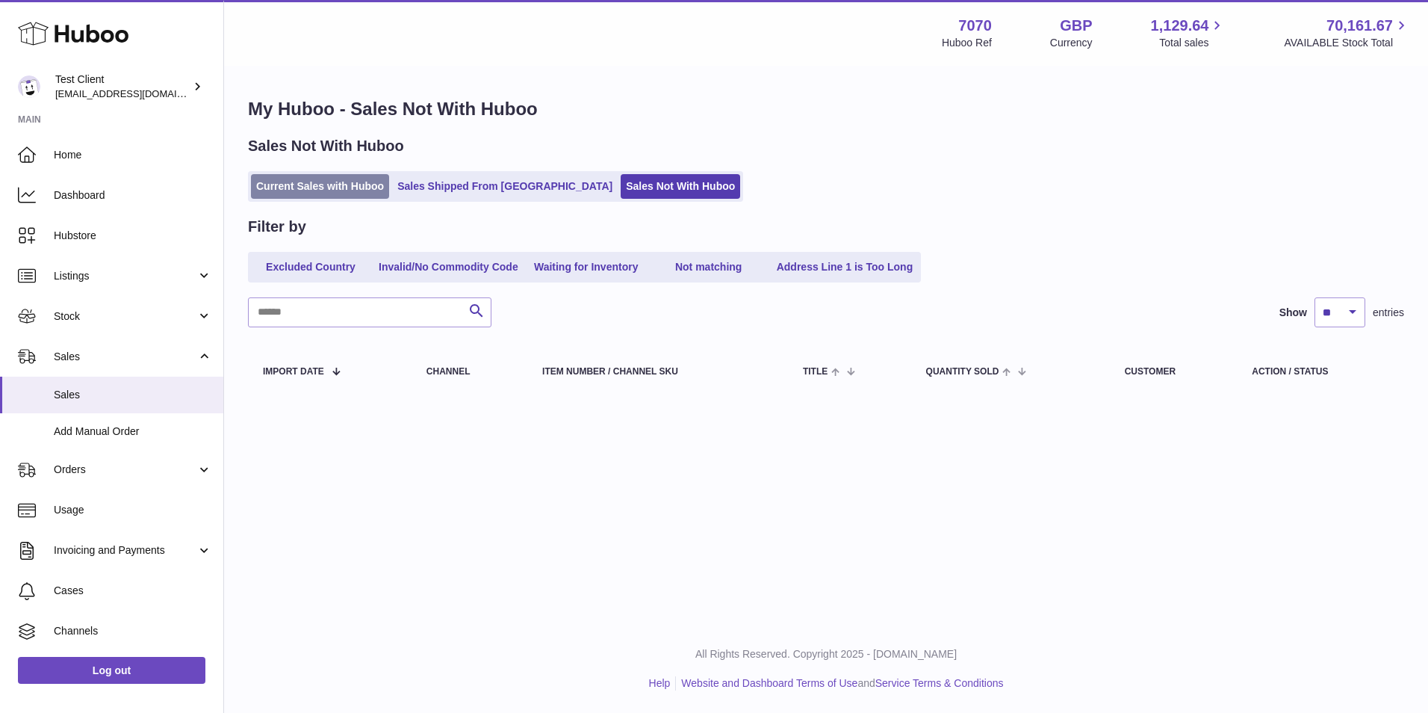
click at [361, 195] on link "Current Sales with Huboo" at bounding box center [320, 186] width 138 height 25
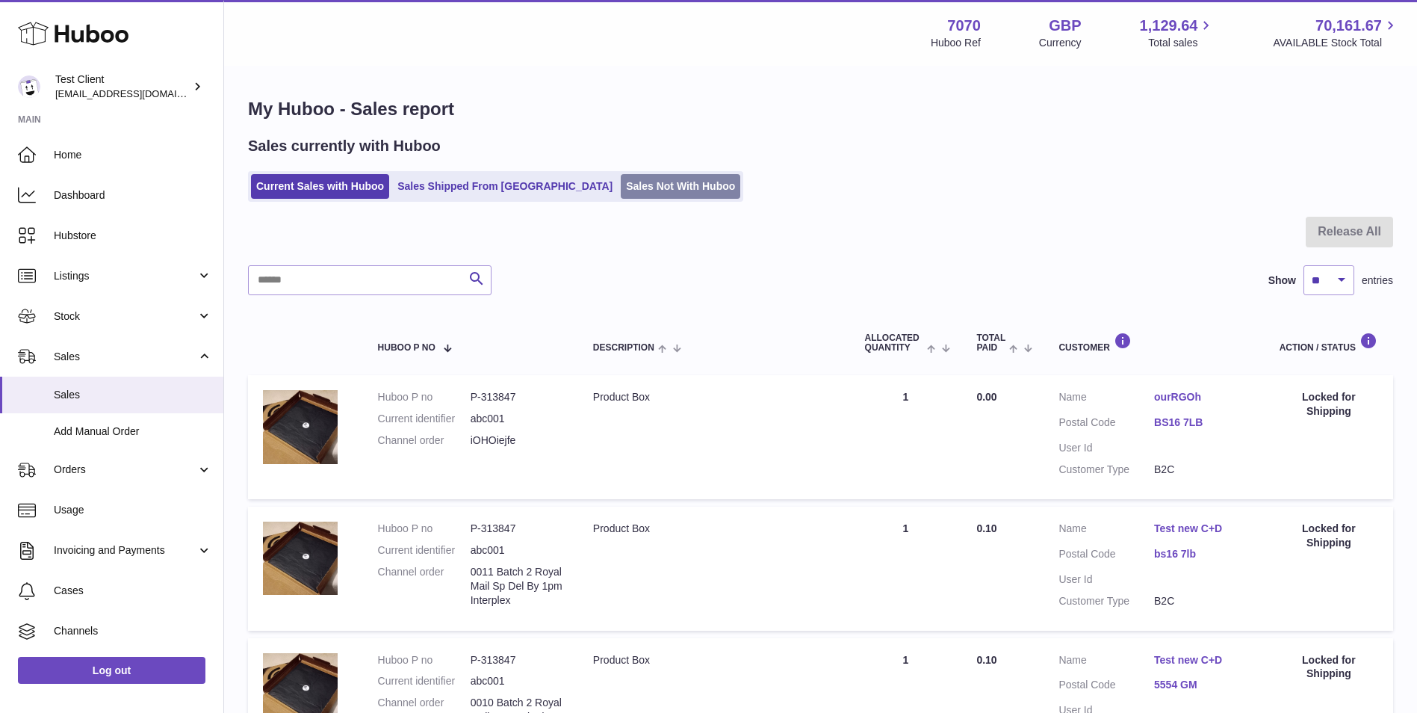
click at [621, 189] on link "Sales Not With Huboo" at bounding box center [681, 186] width 120 height 25
